Goal: Task Accomplishment & Management: Use online tool/utility

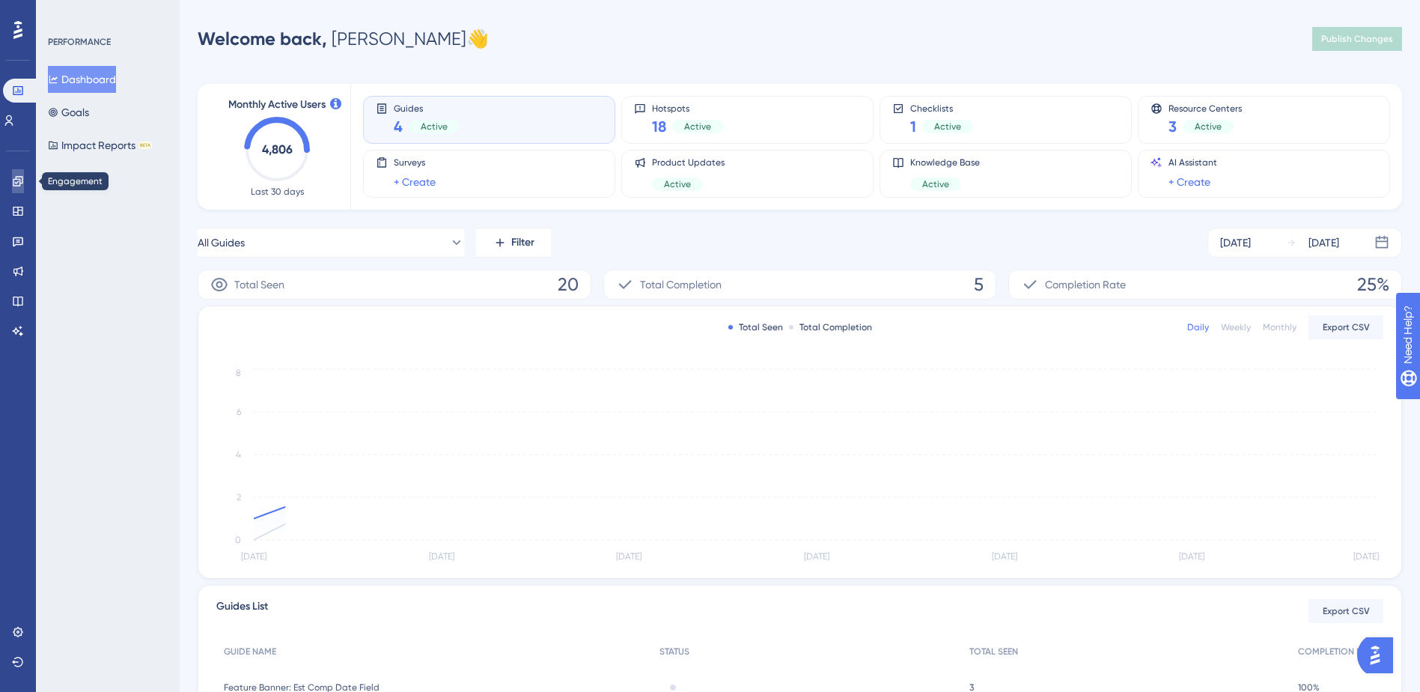
click at [12, 173] on link at bounding box center [18, 181] width 12 height 24
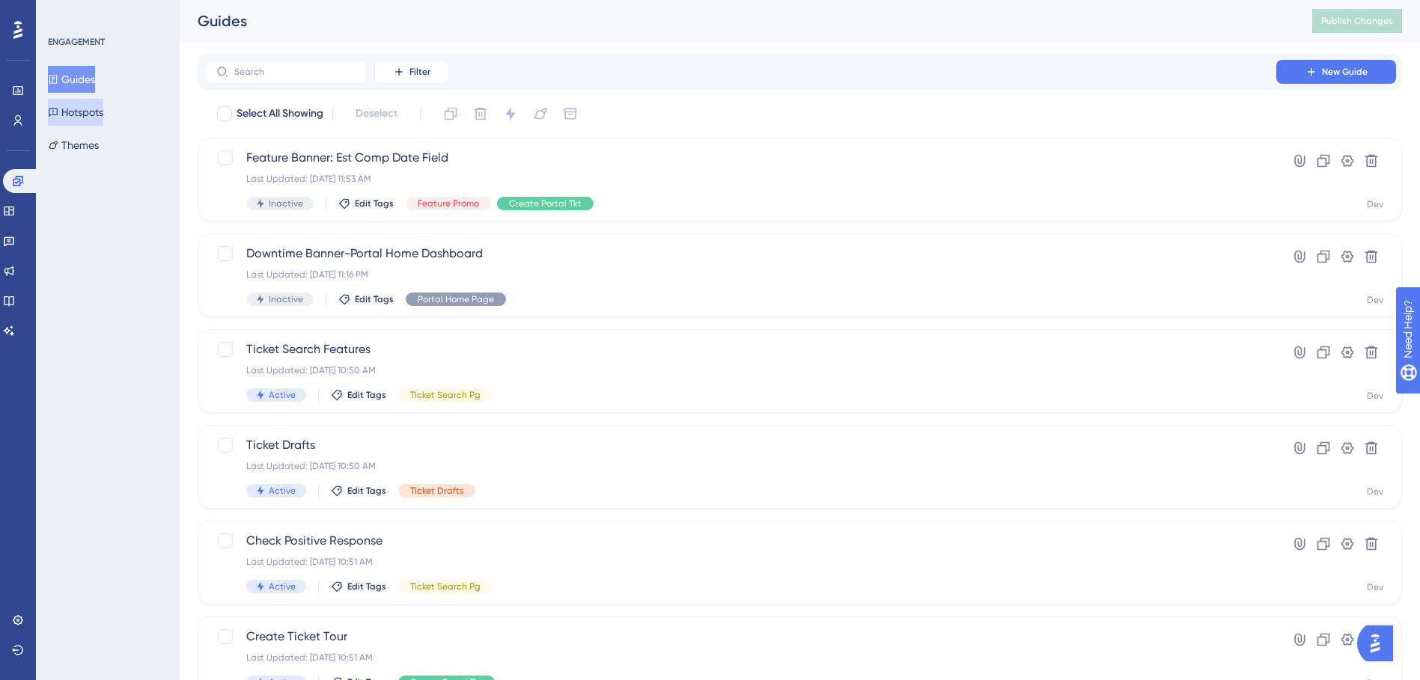
click at [85, 113] on button "Hotspots" at bounding box center [75, 112] width 55 height 27
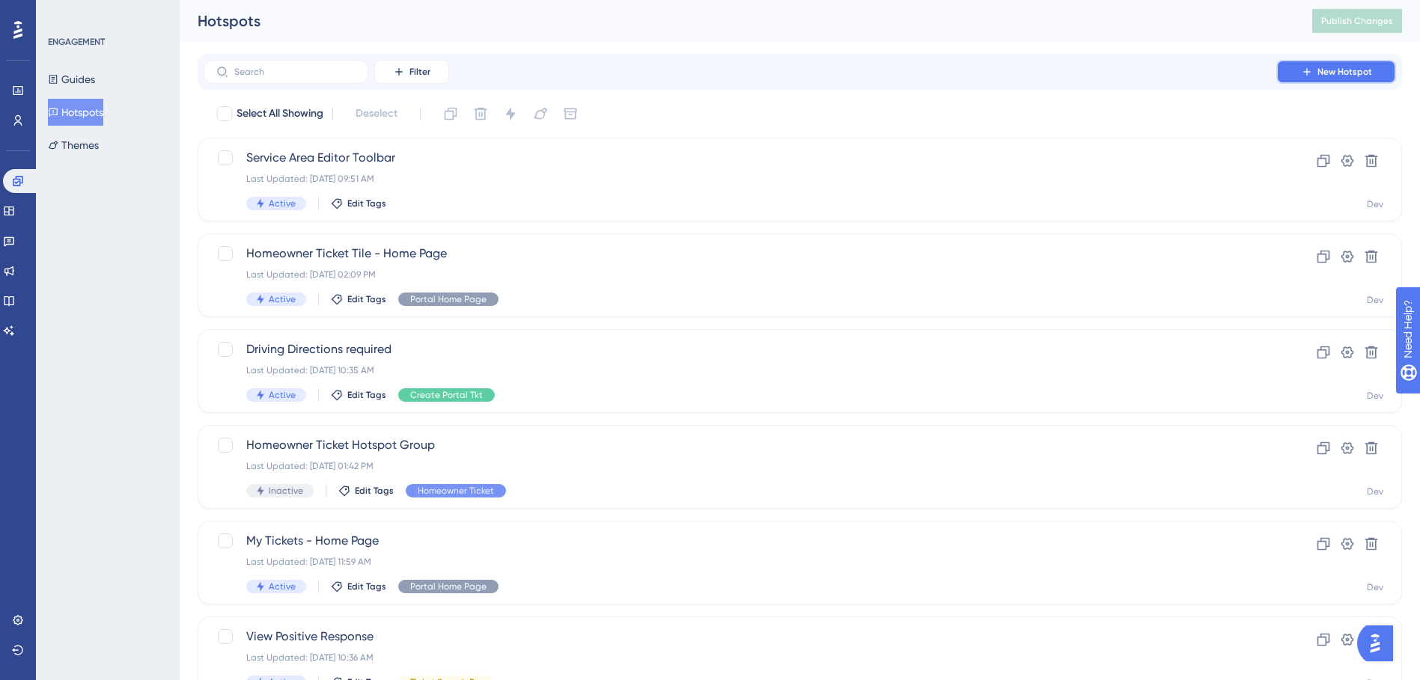
click at [1318, 74] on span "New Hotspot" at bounding box center [1344, 72] width 55 height 12
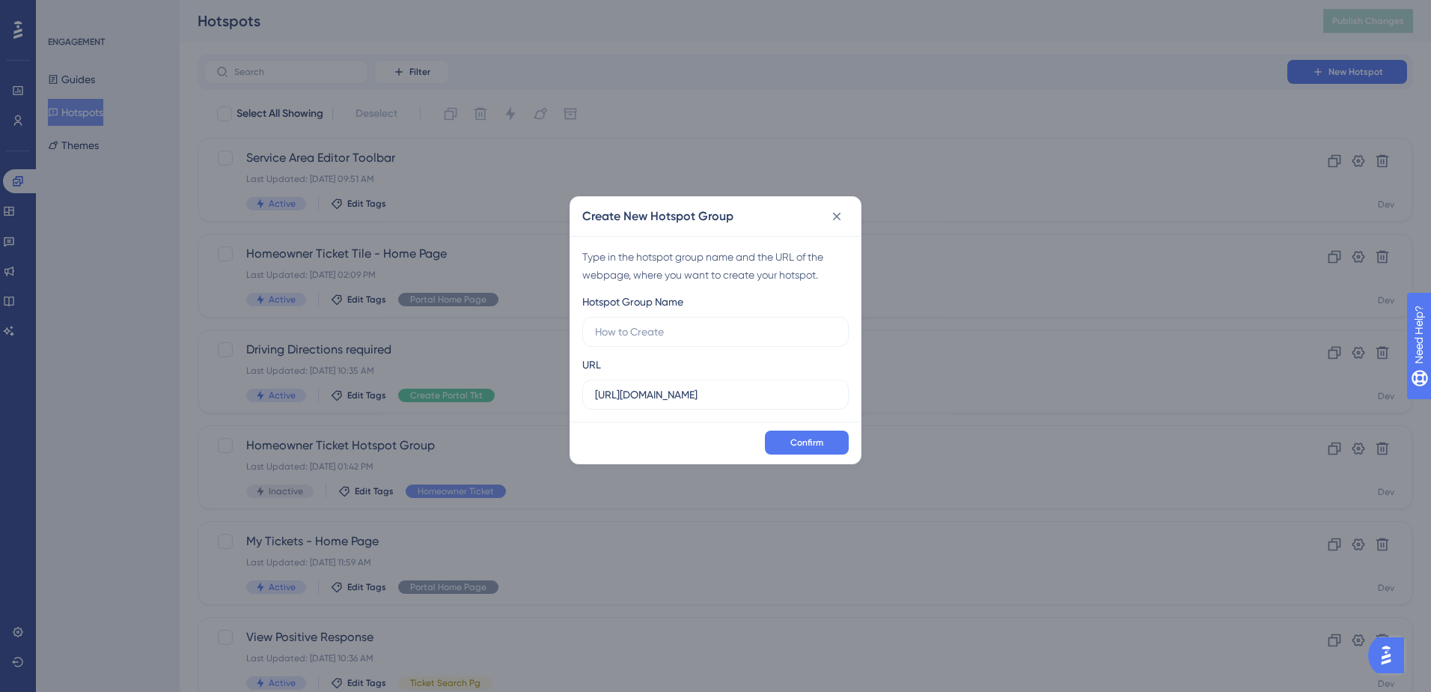
type input "S"
type input "P"
type input "Submit Positive Response"
drag, startPoint x: 756, startPoint y: 405, endPoint x: 592, endPoint y: 395, distance: 164.2
click at [592, 395] on label "https://geoappdev.okie811.org" at bounding box center [715, 395] width 266 height 30
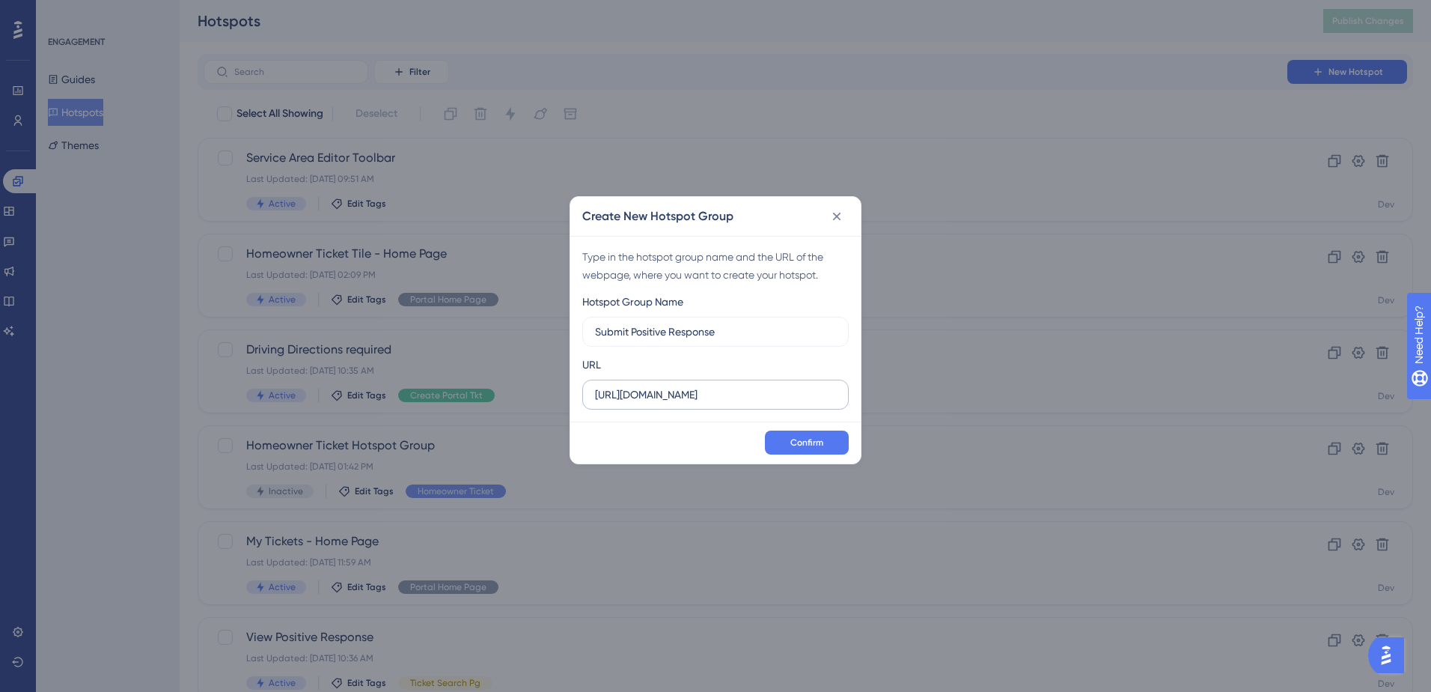
click at [762, 391] on input "https://geoappdev.okie811.org" at bounding box center [715, 394] width 241 height 16
drag, startPoint x: 762, startPoint y: 391, endPoint x: 428, endPoint y: 391, distance: 333.8
click at [428, 391] on div "Create New Hotspot Group Type in the hotspot group name and the URL of the webp…" at bounding box center [715, 346] width 1431 height 692
paste input "/ui/ticket/response/search"
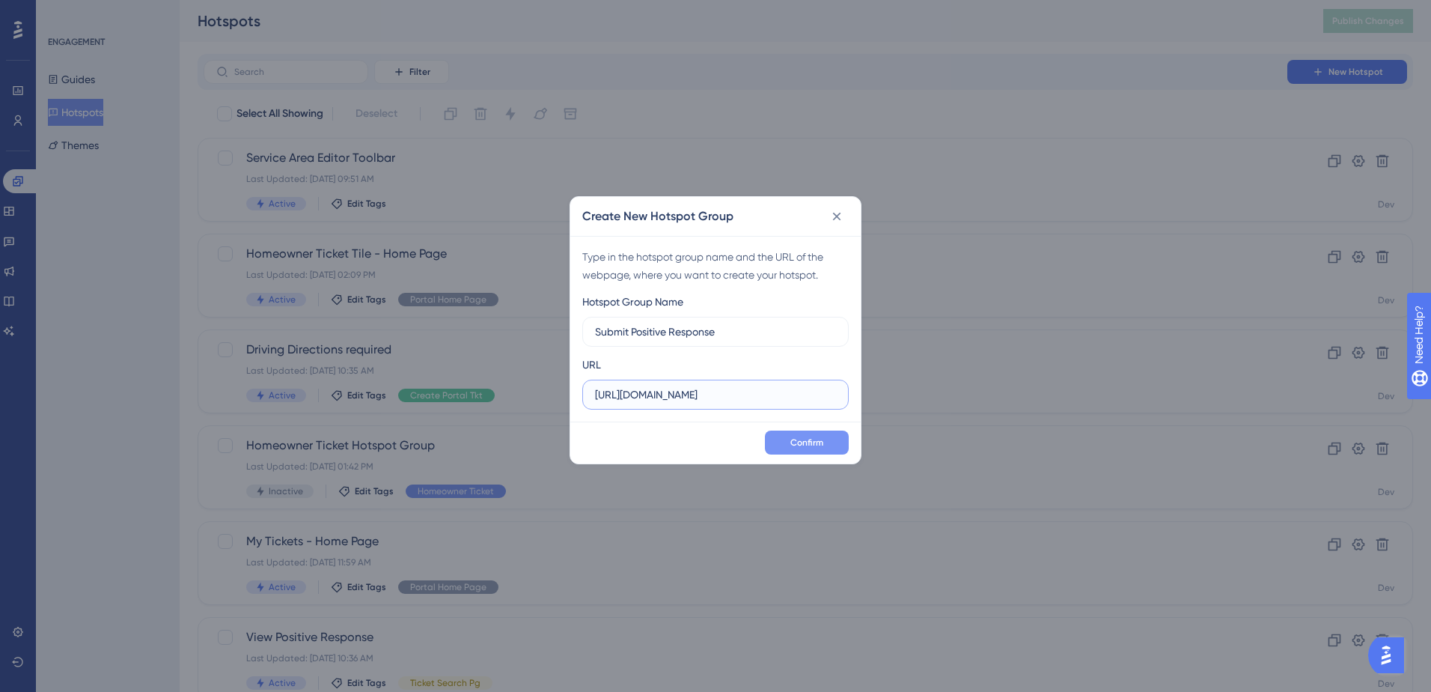
type input "https://geoappdev.okie811.org/ui/ticket/response/search"
click at [811, 442] on span "Confirm" at bounding box center [806, 442] width 33 height 12
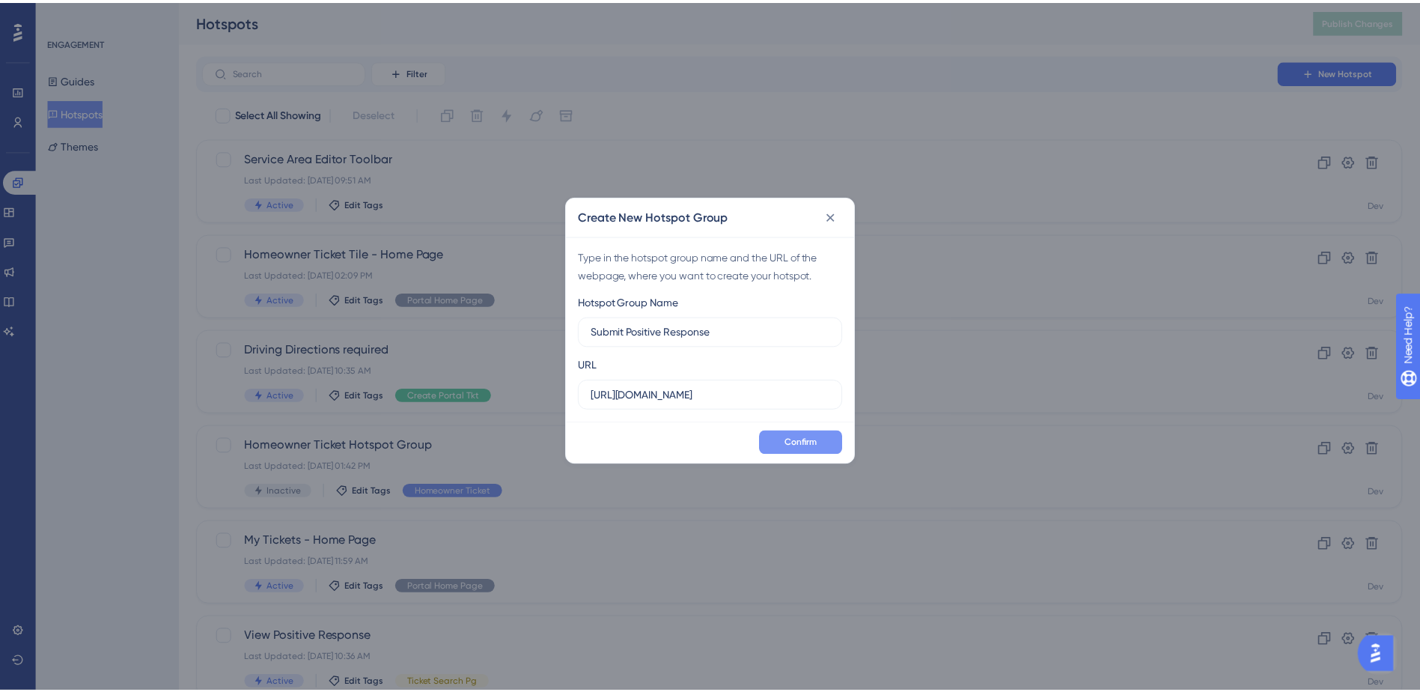
scroll to position [0, 0]
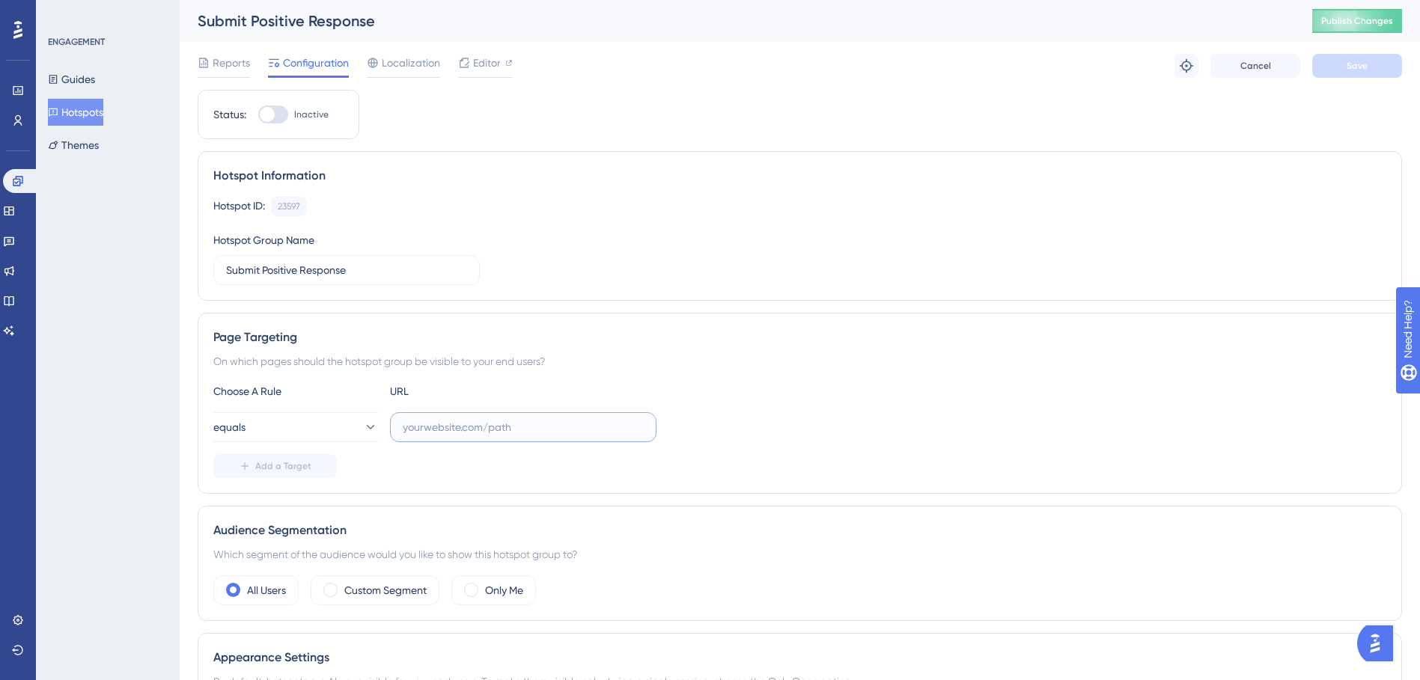
click at [434, 432] on input "text" at bounding box center [523, 427] width 241 height 16
click at [278, 116] on div at bounding box center [273, 115] width 30 height 18
click at [258, 115] on input "Inactive" at bounding box center [257, 115] width 1 height 1
checkbox input "true"
click at [1362, 64] on span "Save" at bounding box center [1357, 66] width 21 height 12
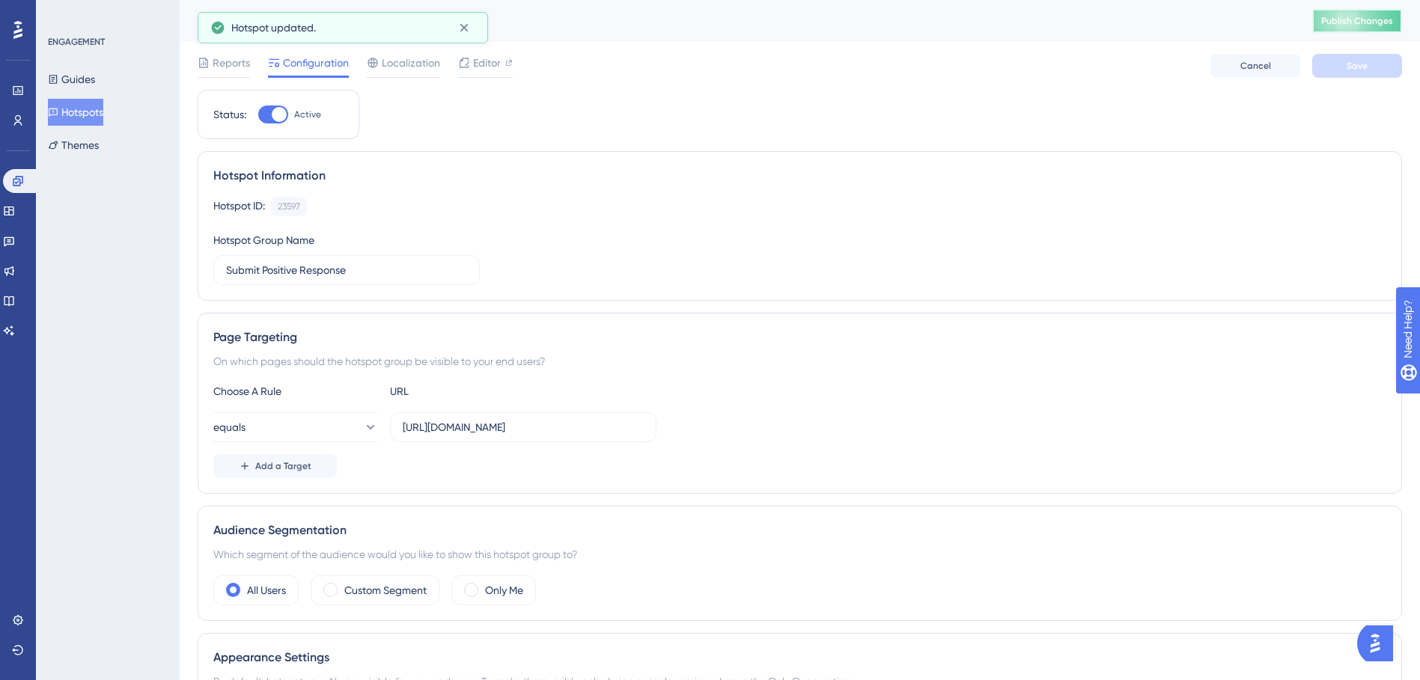
click at [1361, 24] on span "Publish Changes" at bounding box center [1357, 21] width 72 height 12
click at [88, 106] on button "Hotspots" at bounding box center [75, 112] width 55 height 27
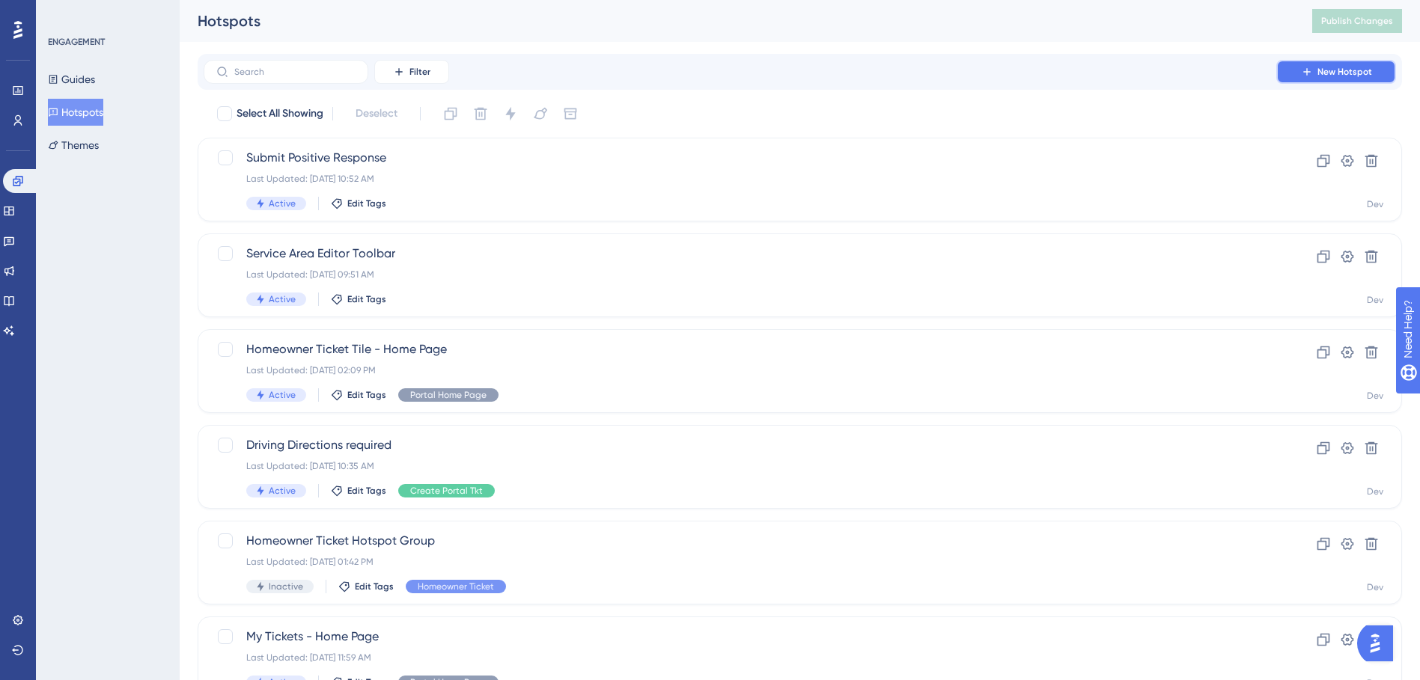
click at [1311, 70] on icon at bounding box center [1307, 72] width 12 height 12
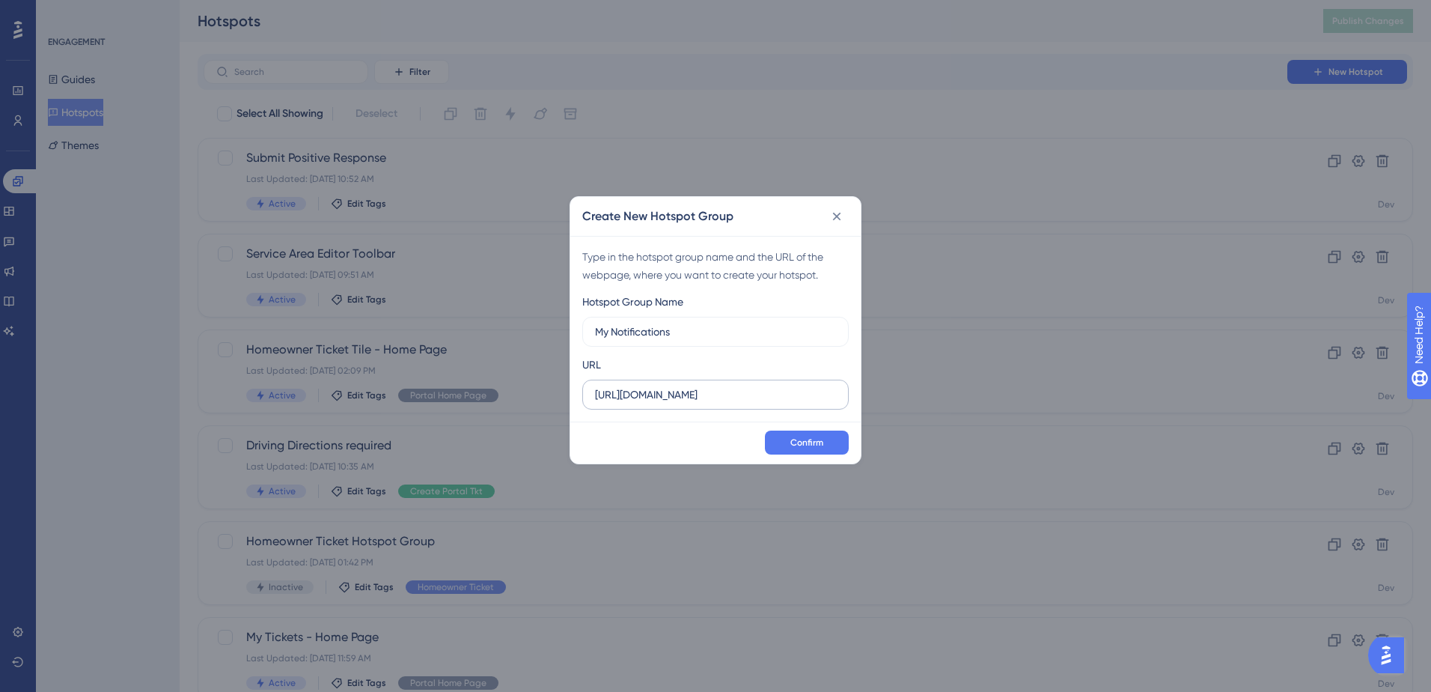
type input "My Notifications"
drag, startPoint x: 766, startPoint y: 391, endPoint x: 455, endPoint y: 413, distance: 311.4
click at [455, 413] on div "Create New Hotspot Group Type in the hotspot group name and the URL of the webp…" at bounding box center [715, 346] width 1431 height 692
paste input "/ui/dashboard"
type input "https://geoappdev.okie811.org/ui/dashboard"
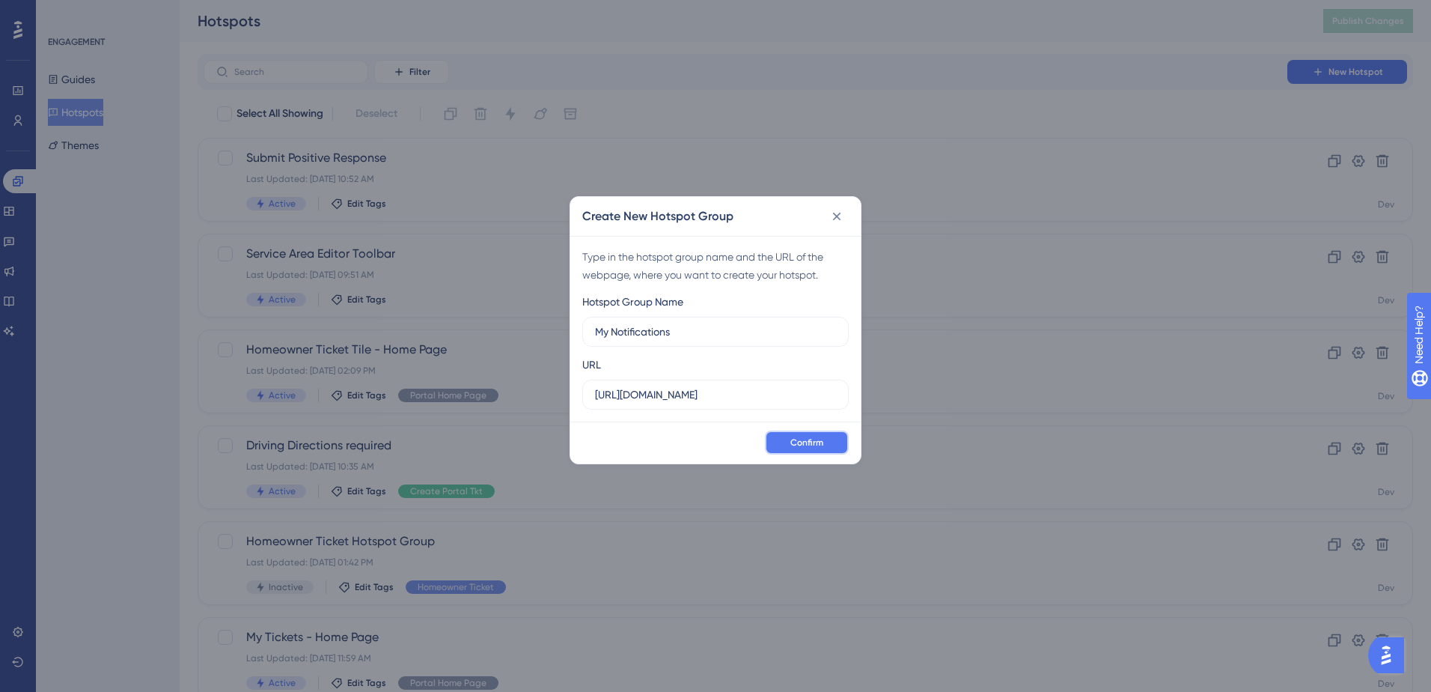
click at [820, 448] on span "Confirm" at bounding box center [806, 442] width 33 height 12
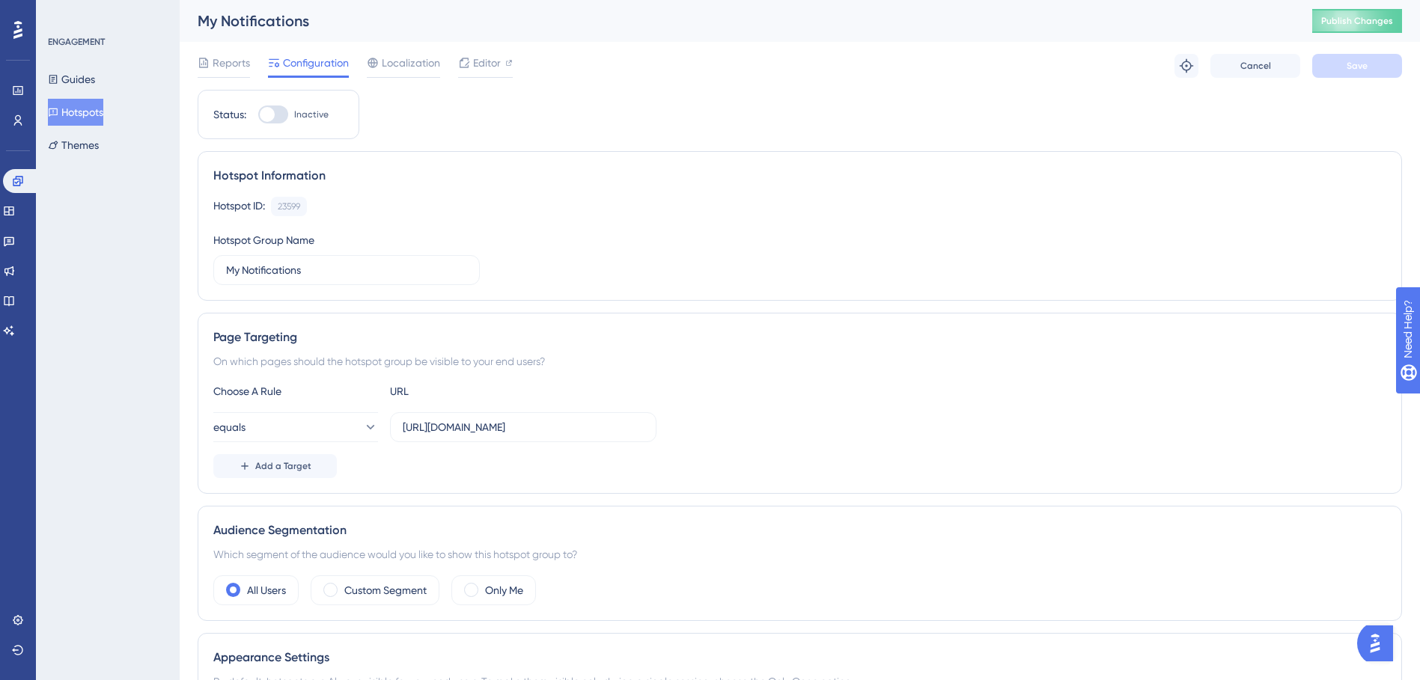
click at [287, 109] on div at bounding box center [273, 115] width 30 height 18
click at [258, 115] on input "Inactive" at bounding box center [257, 115] width 1 height 1
checkbox input "true"
click at [1353, 62] on span "Save" at bounding box center [1357, 66] width 21 height 12
click at [1368, 19] on span "Publish Changes" at bounding box center [1357, 21] width 72 height 12
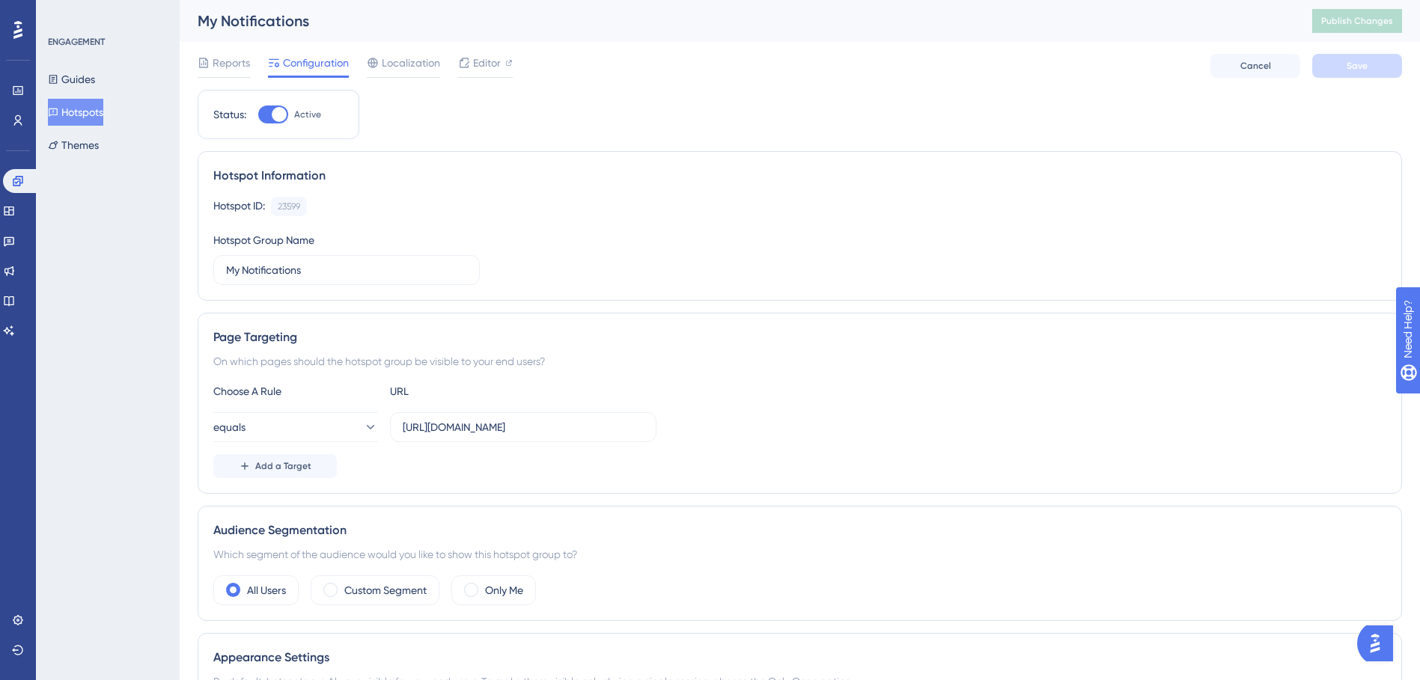
click at [22, 37] on div at bounding box center [18, 30] width 24 height 24
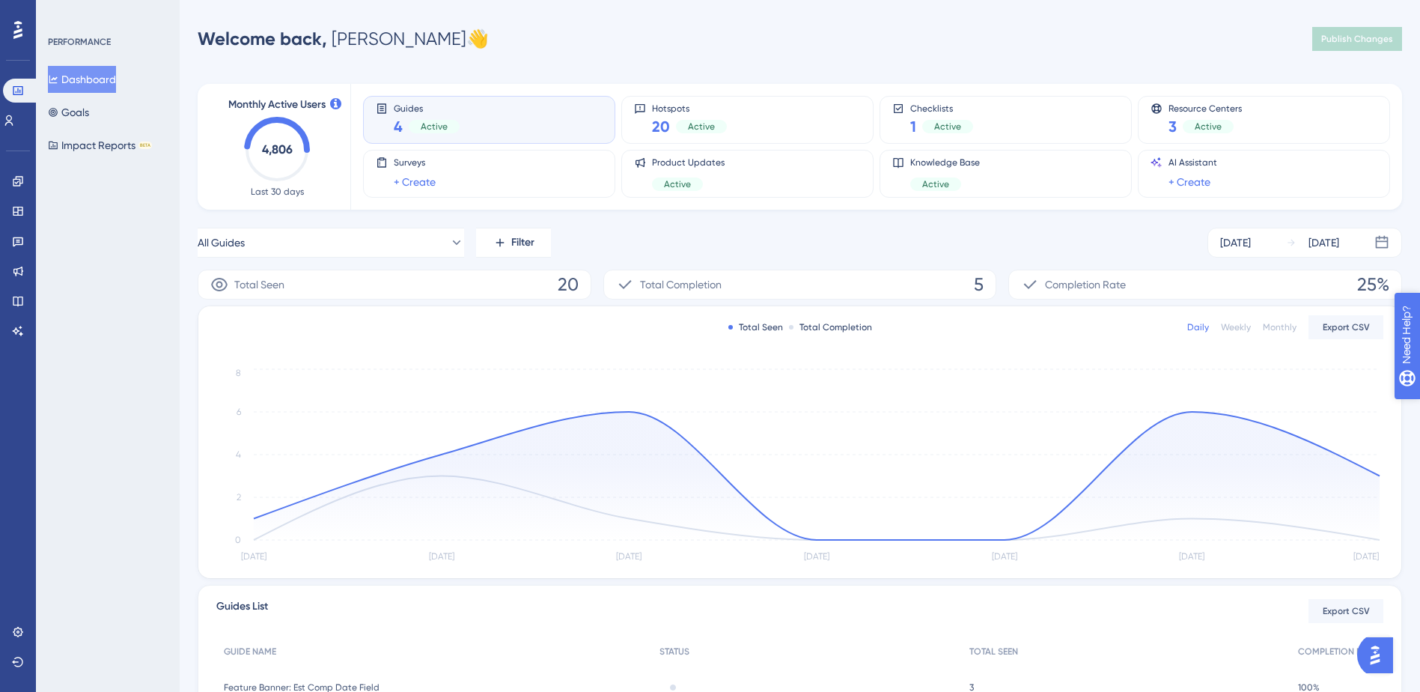
click at [1424, 416] on div "Need Help?" at bounding box center [1447, 412] width 81 height 18
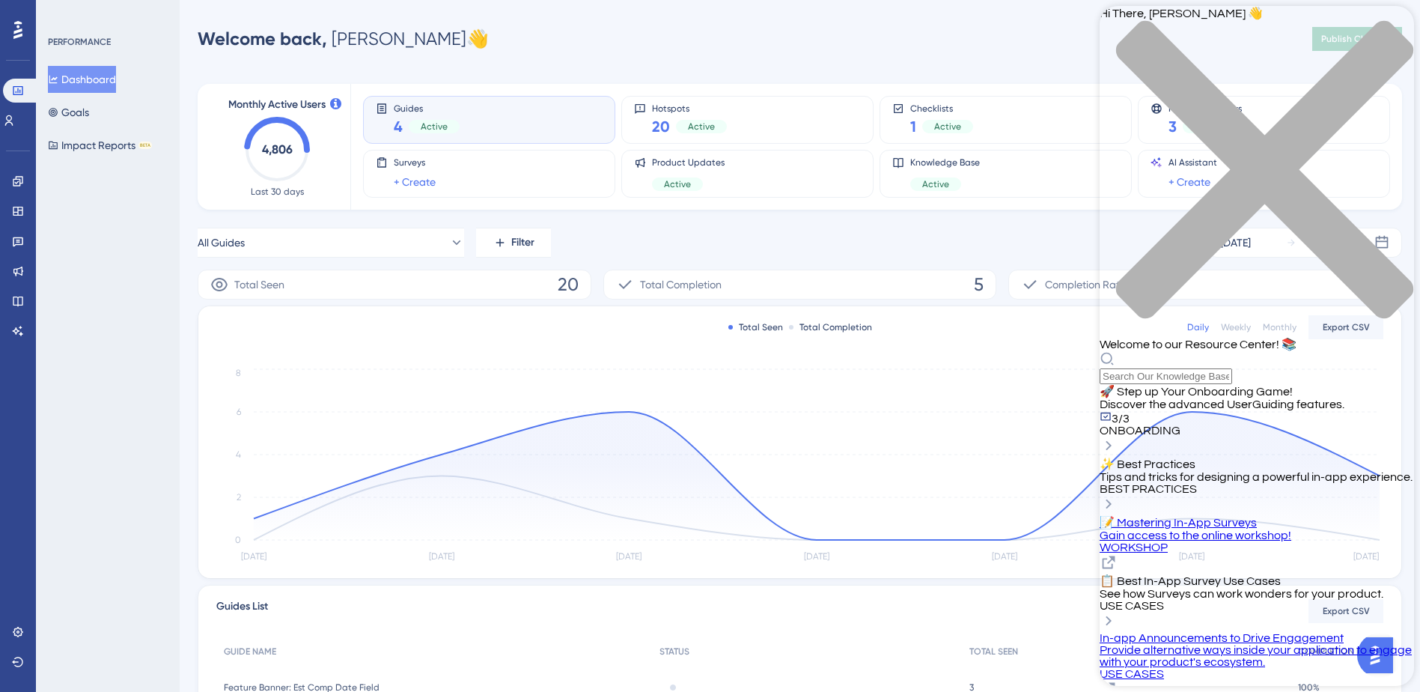
scroll to position [311, 0]
click at [1200, 351] on div "Resource Center Header" at bounding box center [1257, 367] width 314 height 33
click at [1204, 86] on div "Hi There, Dina 👋 Welcome to our Resource Center! 📚" at bounding box center [1257, 195] width 314 height 378
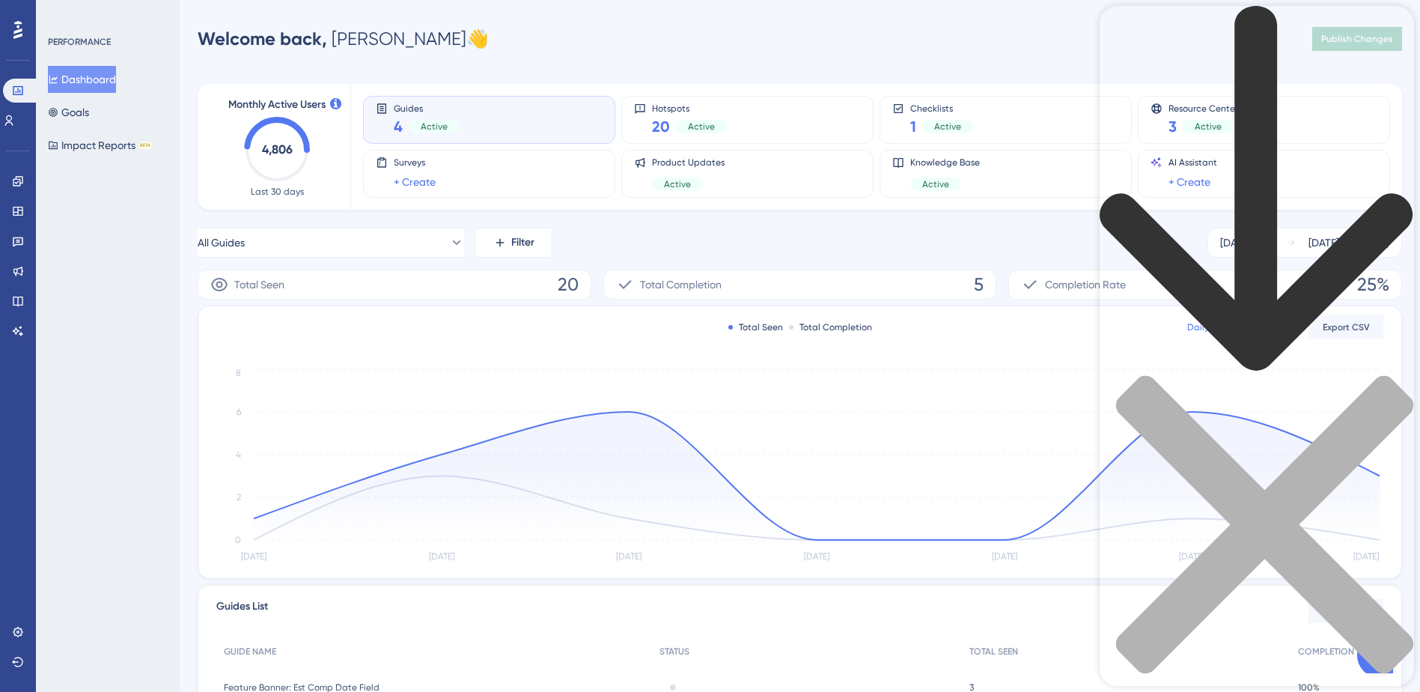
scroll to position [0, 0]
drag, startPoint x: 1189, startPoint y: 69, endPoint x: 2177, endPoint y: 97, distance: 988.5
type input "checklist"
